Goal: Task Accomplishment & Management: Complete application form

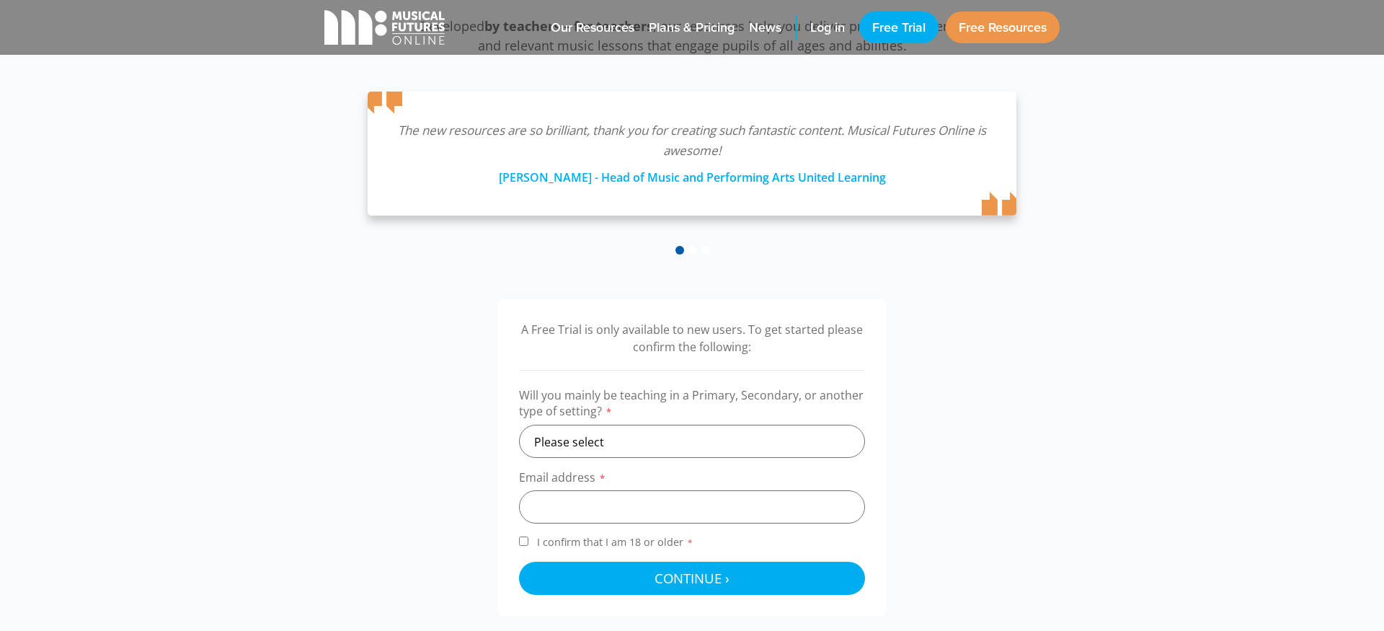
scroll to position [241, 0]
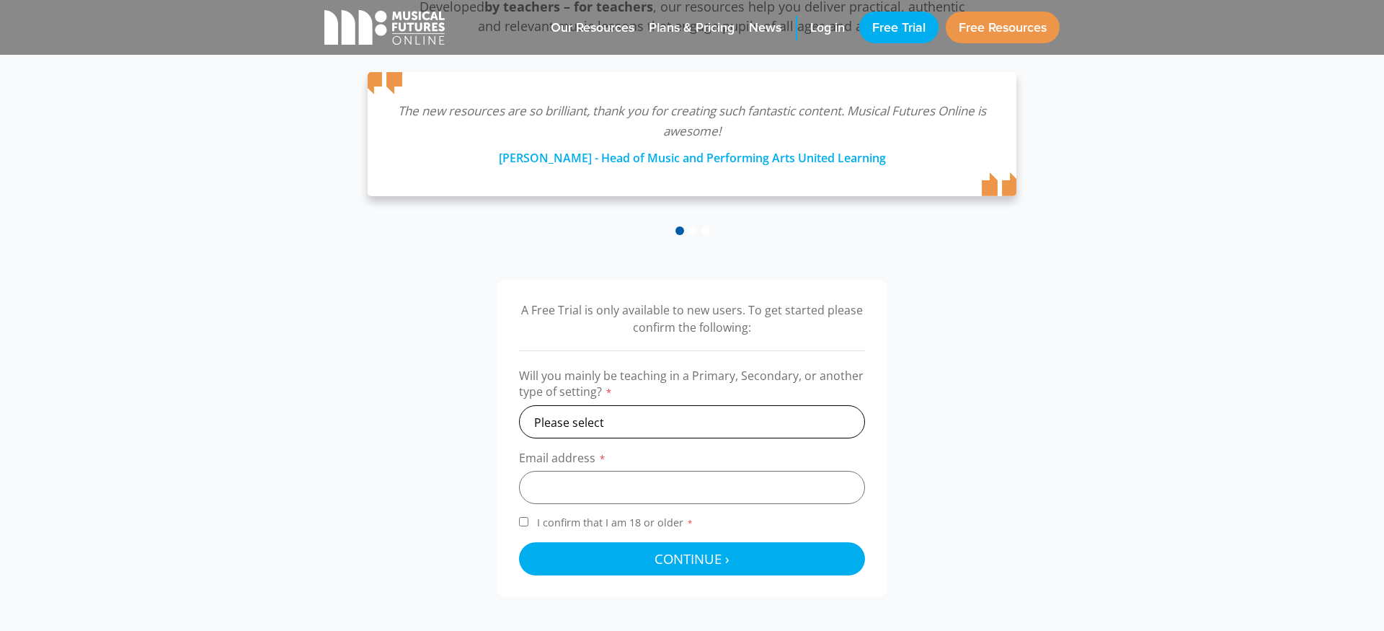
click at [684, 422] on select "Please select Primary Secondary Other" at bounding box center [692, 421] width 346 height 33
select select "secondary"
click at [638, 493] on input "email" at bounding box center [692, 487] width 346 height 33
type input "[PERSON_NAME][EMAIL_ADDRESS][PERSON_NAME][DOMAIN_NAME]"
click at [525, 519] on input "I confirm that I am 18 or older *" at bounding box center [523, 521] width 9 height 9
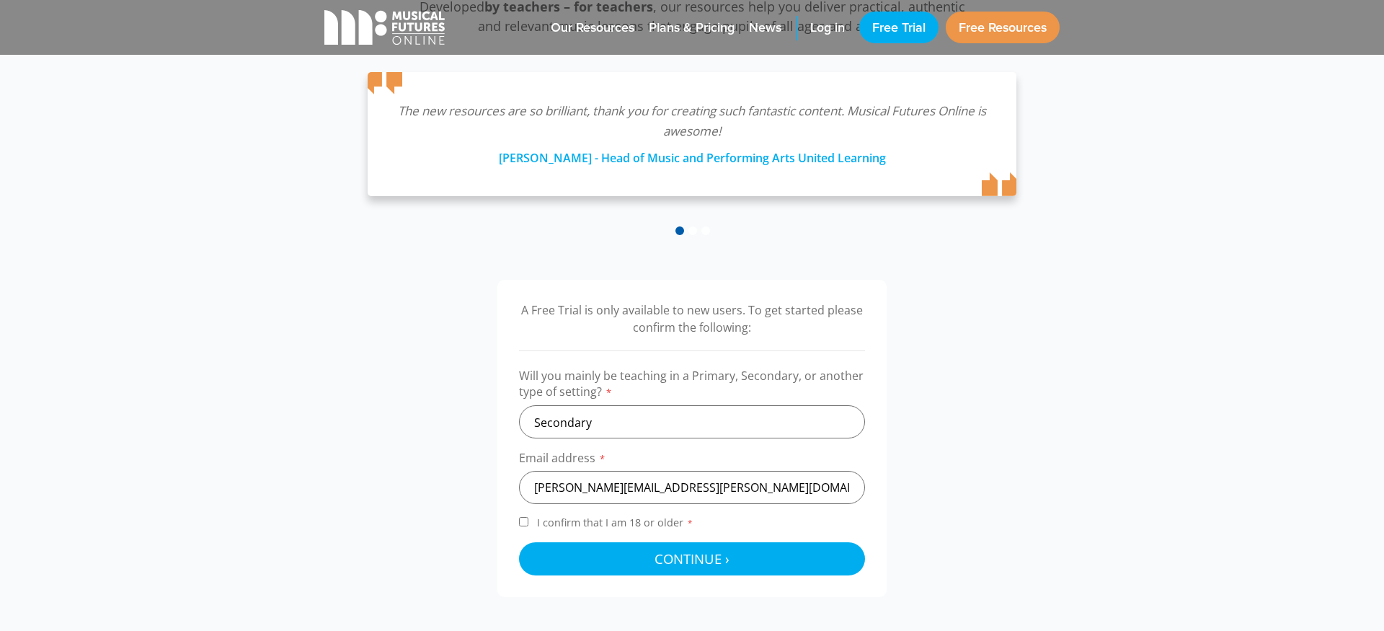
checkbox input "true"
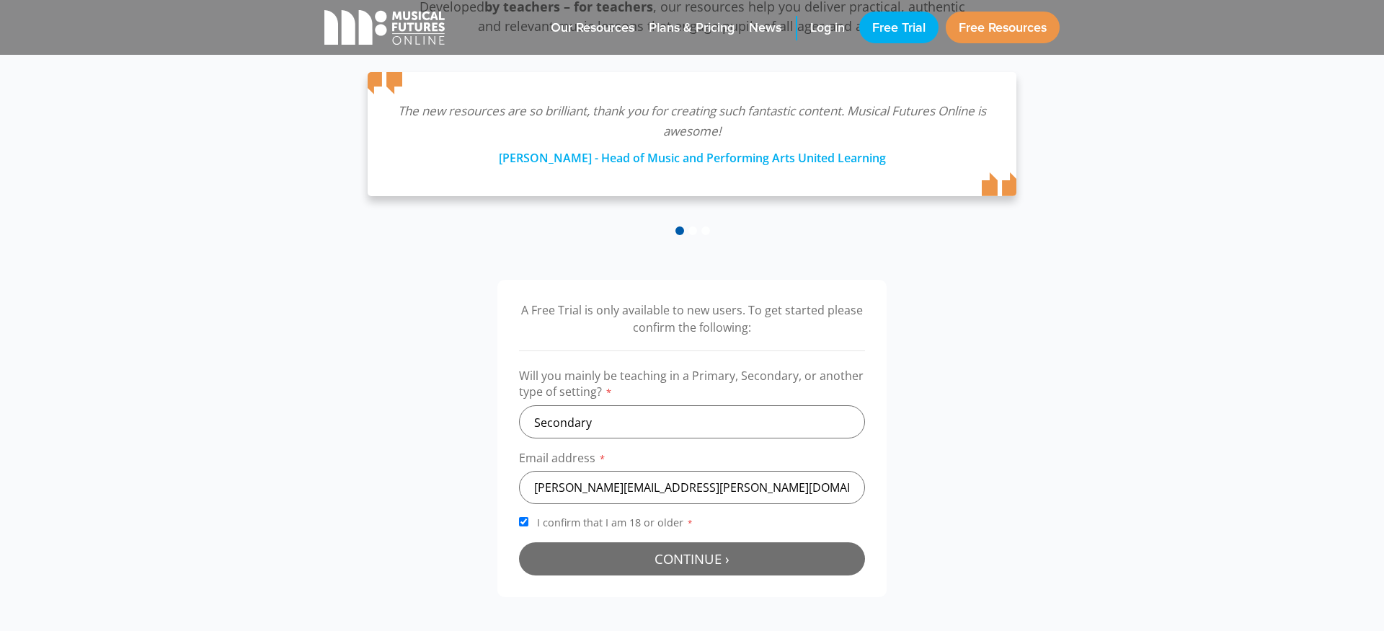
click at [592, 546] on button "Continue › Checking your details..." at bounding box center [692, 558] width 346 height 33
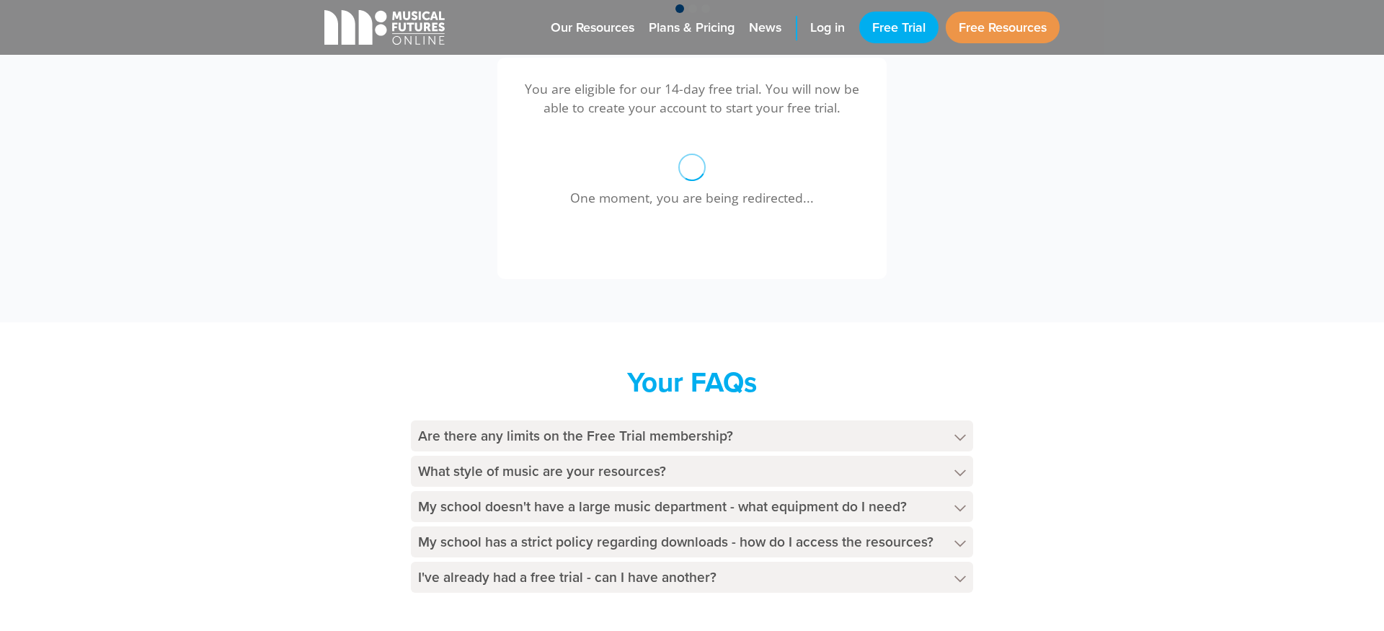
scroll to position [463, 0]
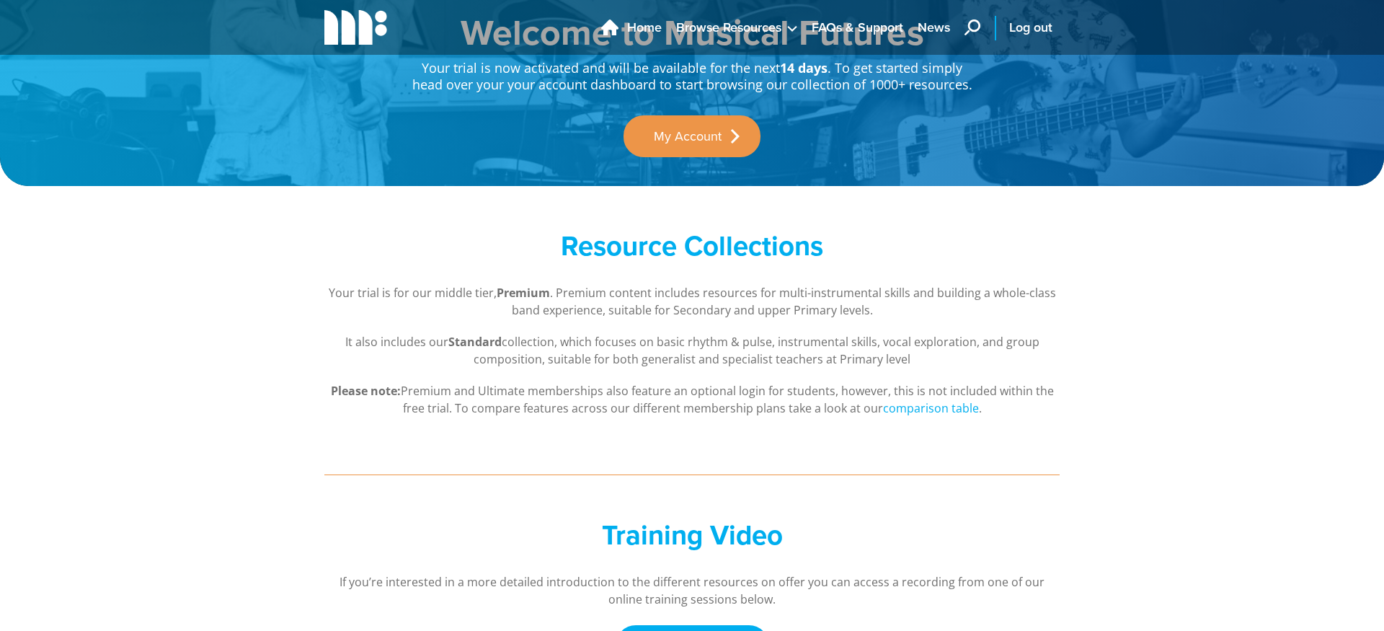
scroll to position [74, 0]
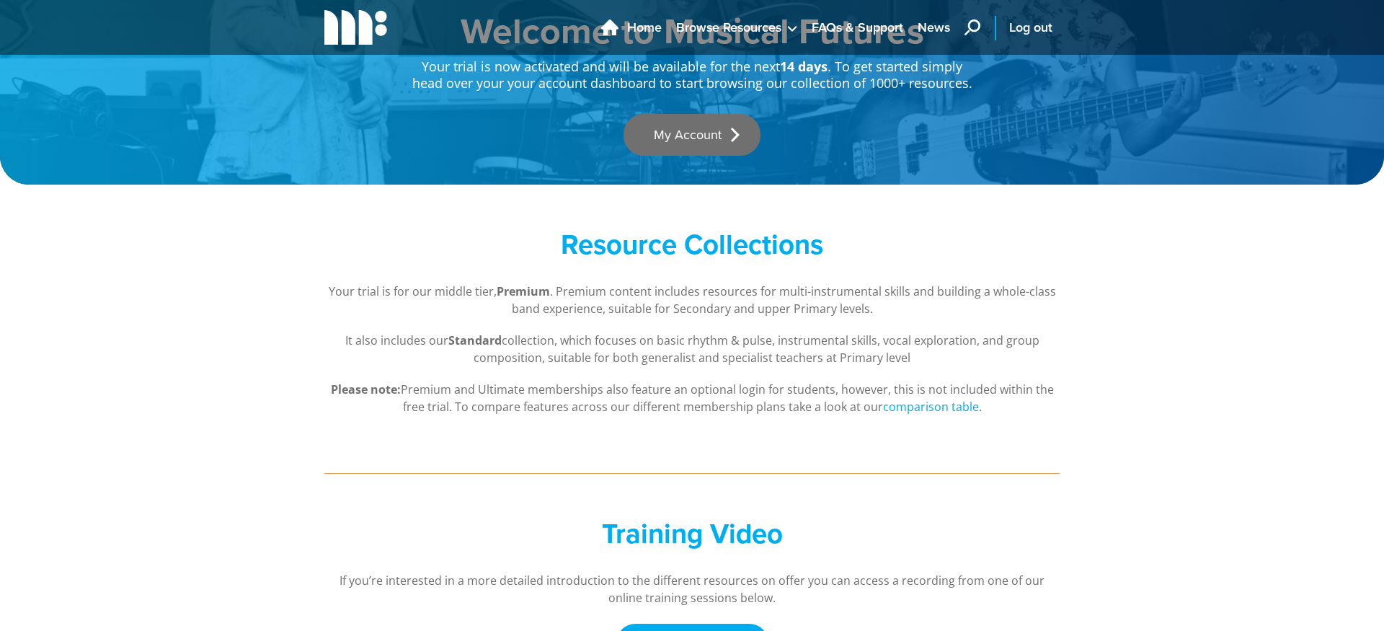
click at [697, 135] on link "My Account" at bounding box center [691, 135] width 137 height 42
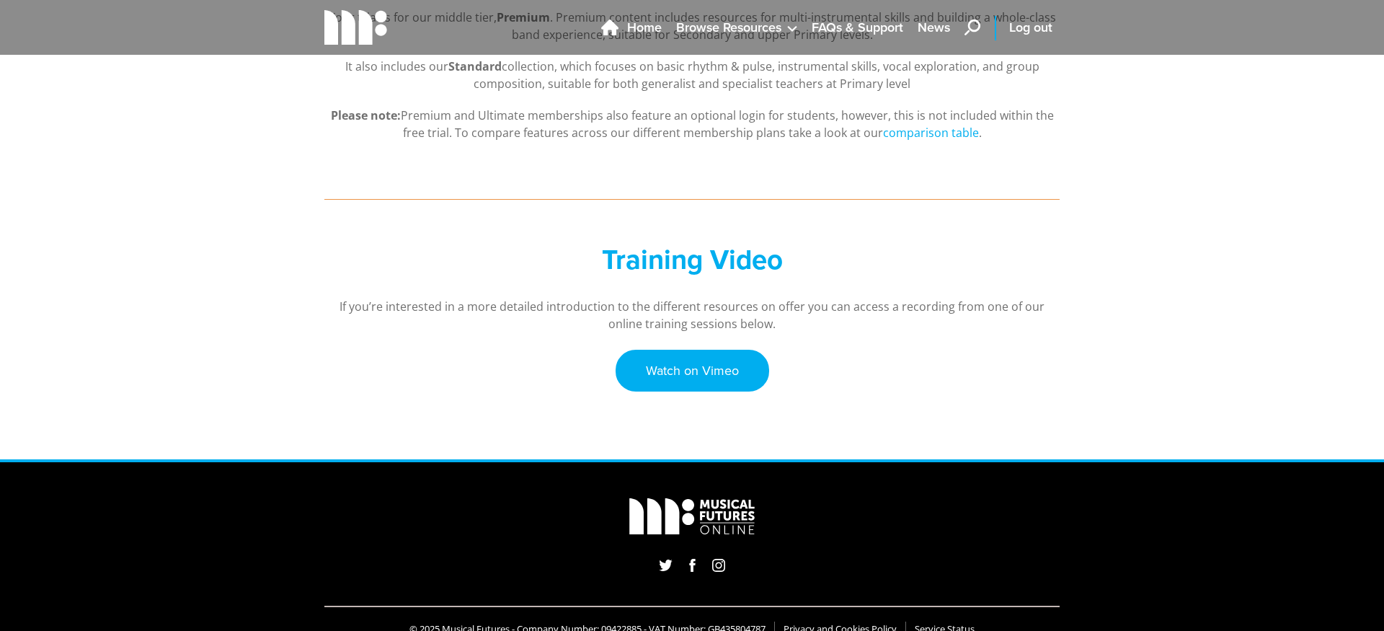
scroll to position [380, 0]
